Goal: Navigation & Orientation: Find specific page/section

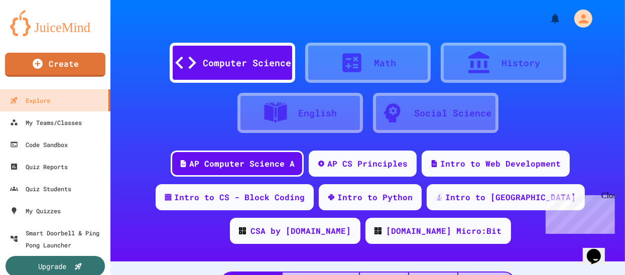
click at [302, 115] on div "English" at bounding box center [317, 113] width 39 height 14
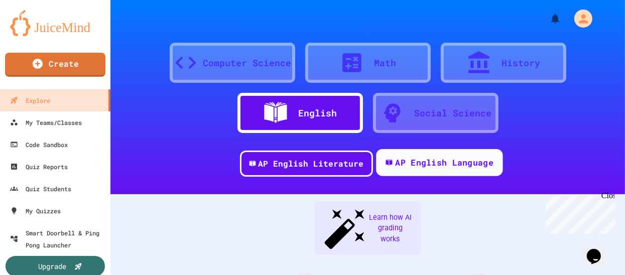
click at [425, 167] on div "AP English Language" at bounding box center [444, 163] width 98 height 13
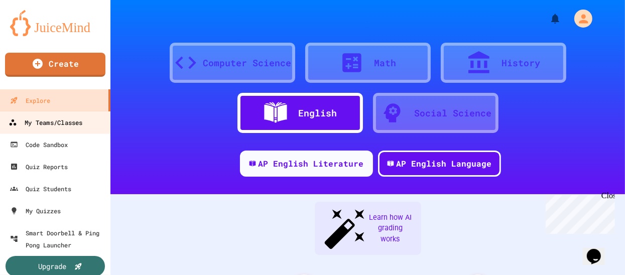
click at [58, 119] on div "My Teams/Classes" at bounding box center [46, 122] width 74 height 13
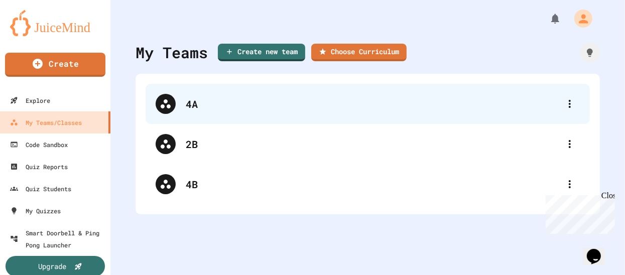
click at [179, 105] on div "4A" at bounding box center [368, 104] width 444 height 40
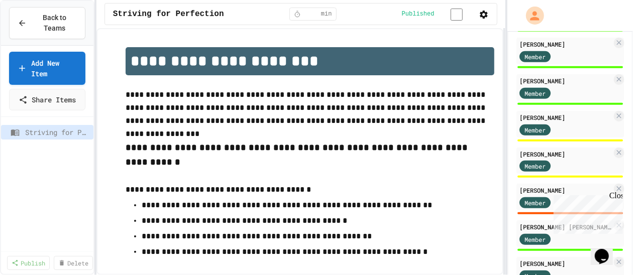
scroll to position [341, 0]
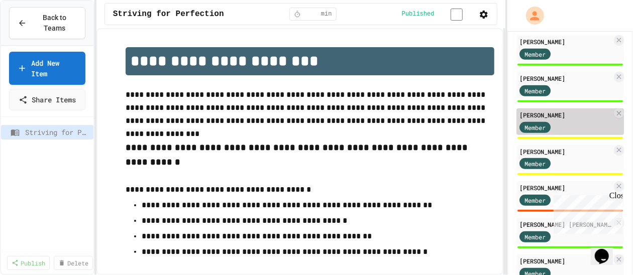
click at [558, 128] on div "Member" at bounding box center [544, 126] width 50 height 13
